Goal: Find specific page/section: Find specific page/section

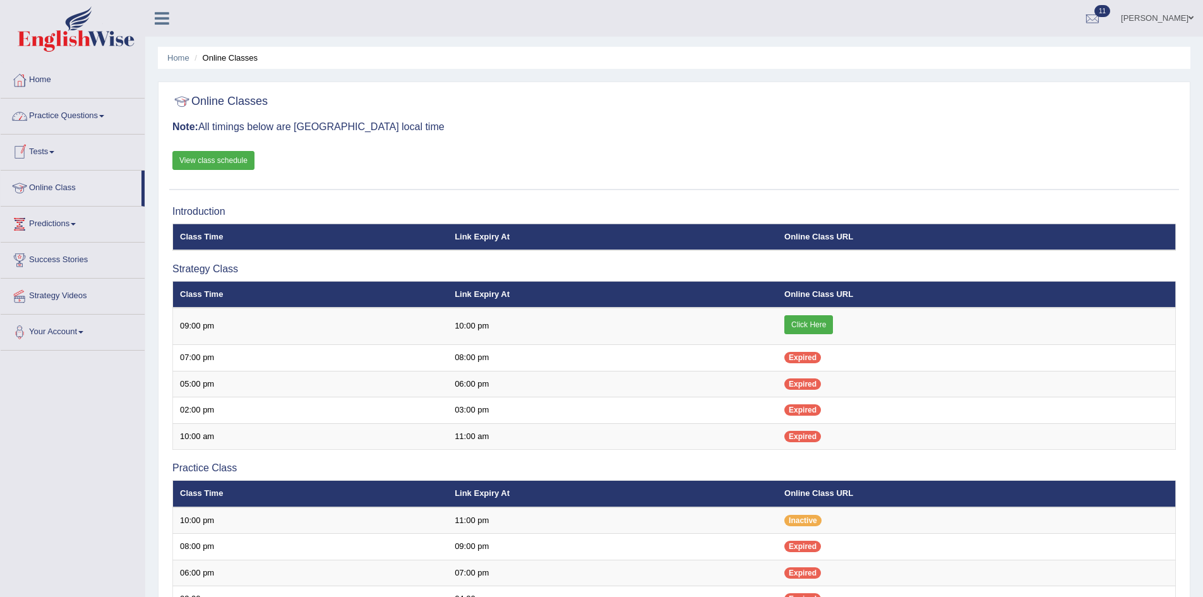
click at [219, 156] on link "View class schedule" at bounding box center [213, 160] width 82 height 19
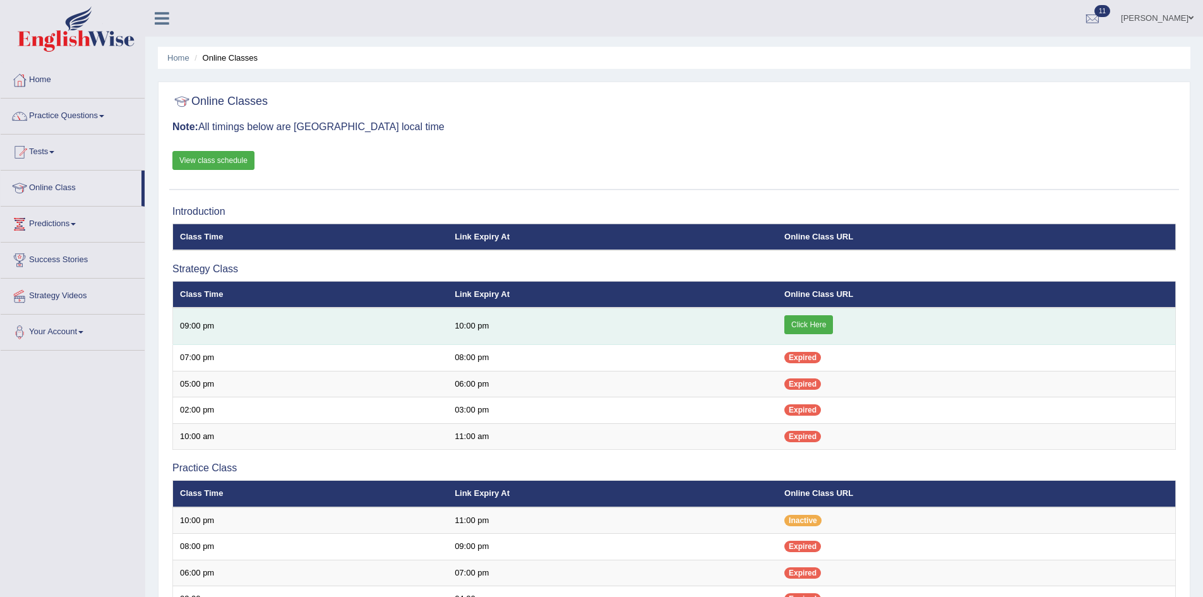
click at [809, 327] on link "Click Here" at bounding box center [809, 324] width 49 height 19
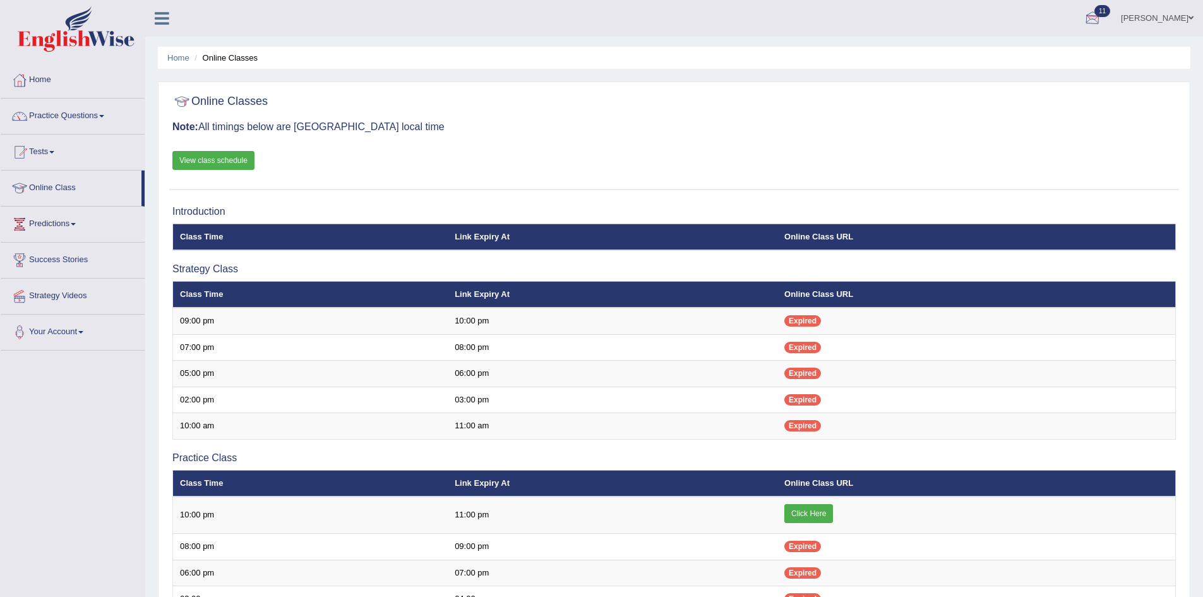
click at [1088, 16] on div at bounding box center [1092, 18] width 19 height 19
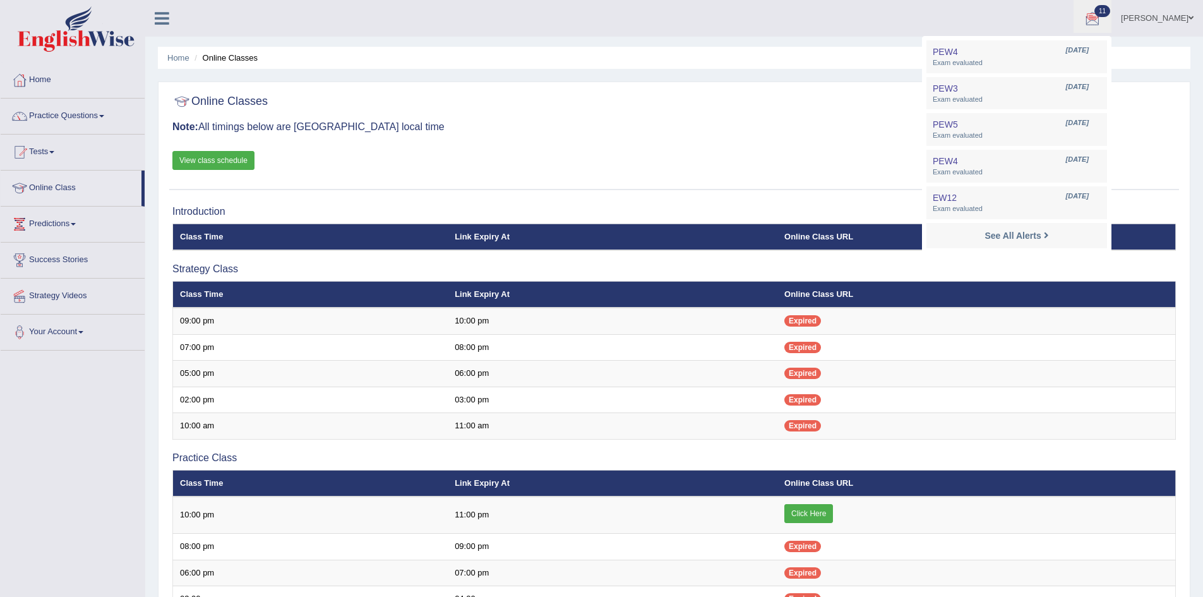
click at [744, 27] on ul "viraj Barthalamius Toggle navigation Username: virajB Access Type: Online Subsc…" at bounding box center [833, 18] width 741 height 36
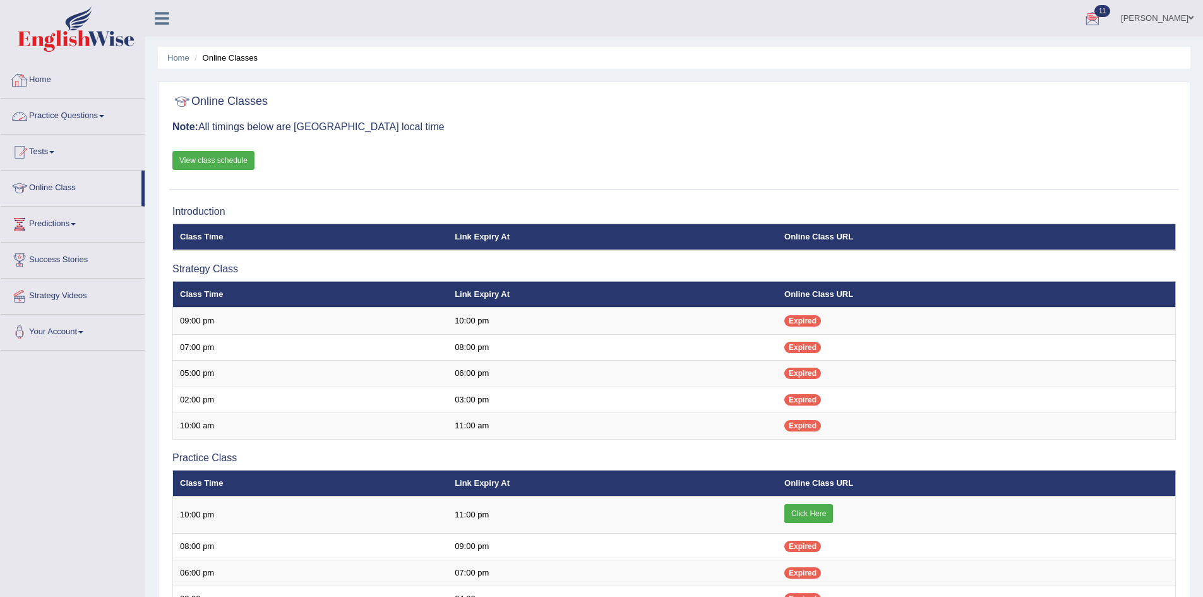
click at [41, 81] on link "Home" at bounding box center [73, 79] width 144 height 32
